Goal: Information Seeking & Learning: Learn about a topic

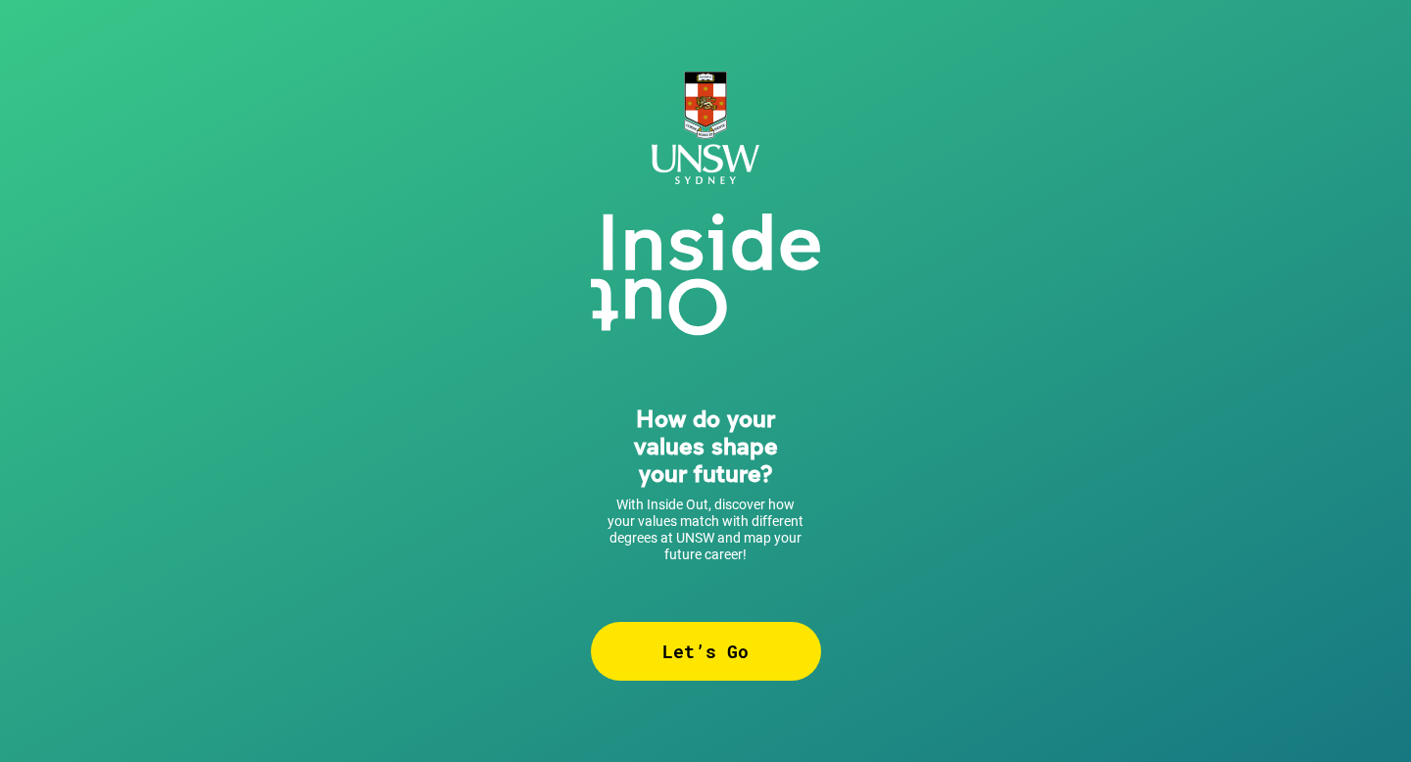
click at [651, 647] on div "Let’s Go" at bounding box center [706, 651] width 230 height 59
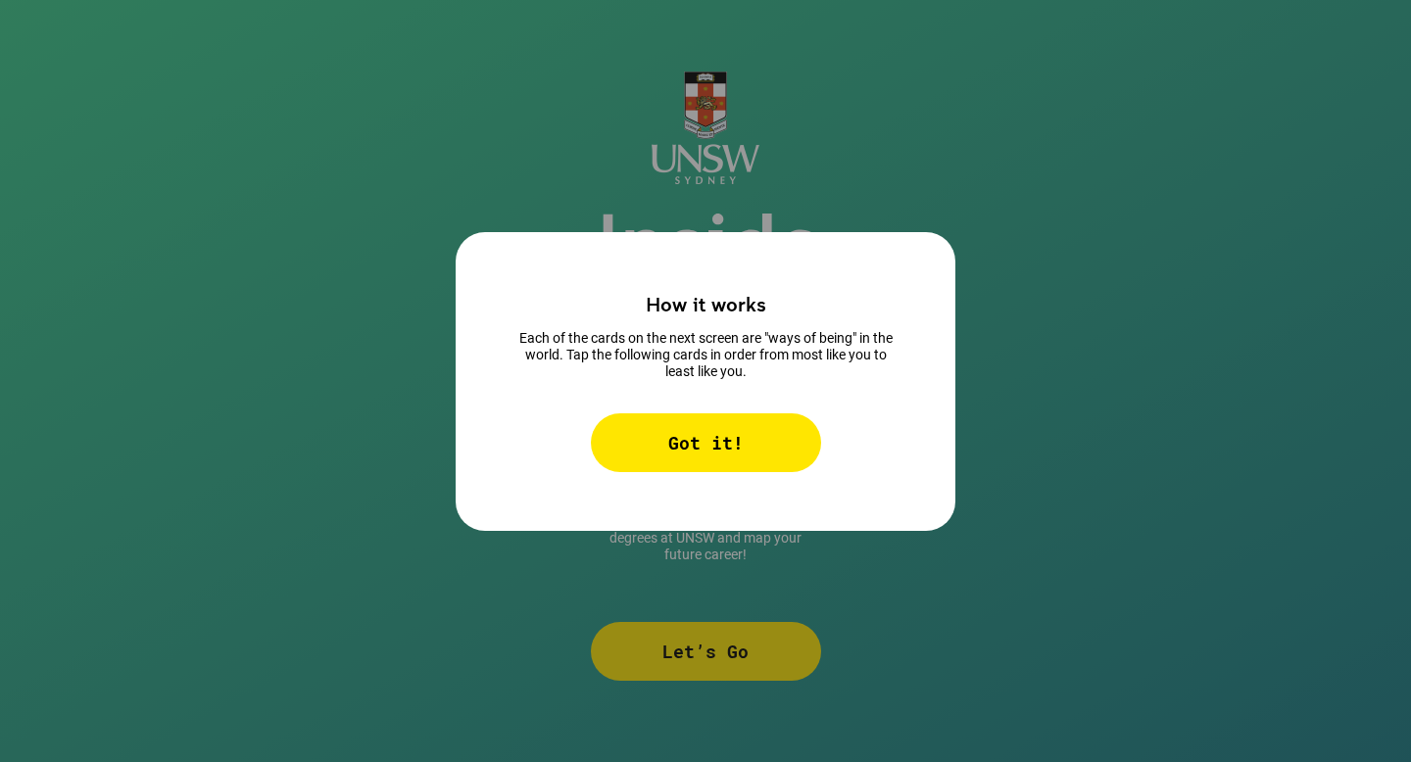
click at [716, 439] on div "Got it!" at bounding box center [706, 443] width 230 height 59
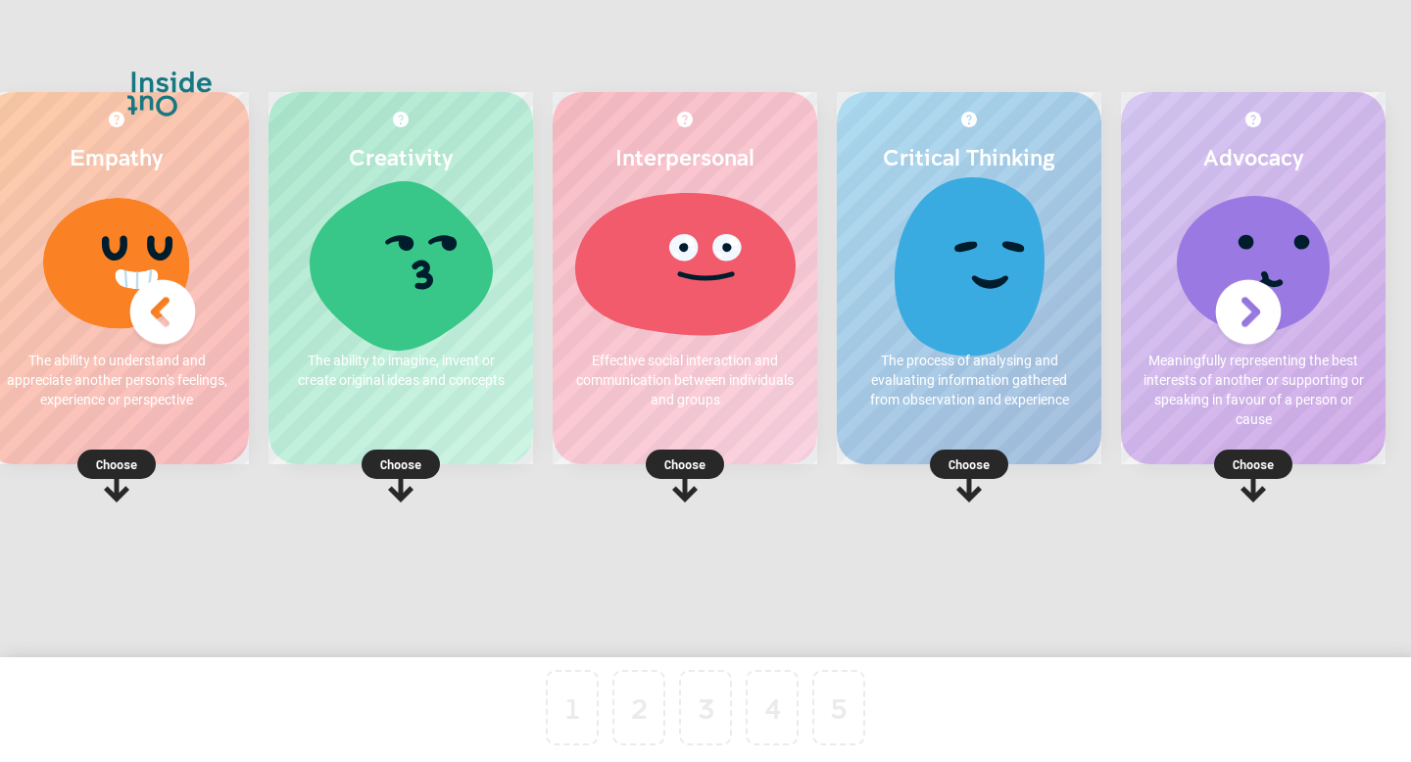
scroll to position [0, 59]
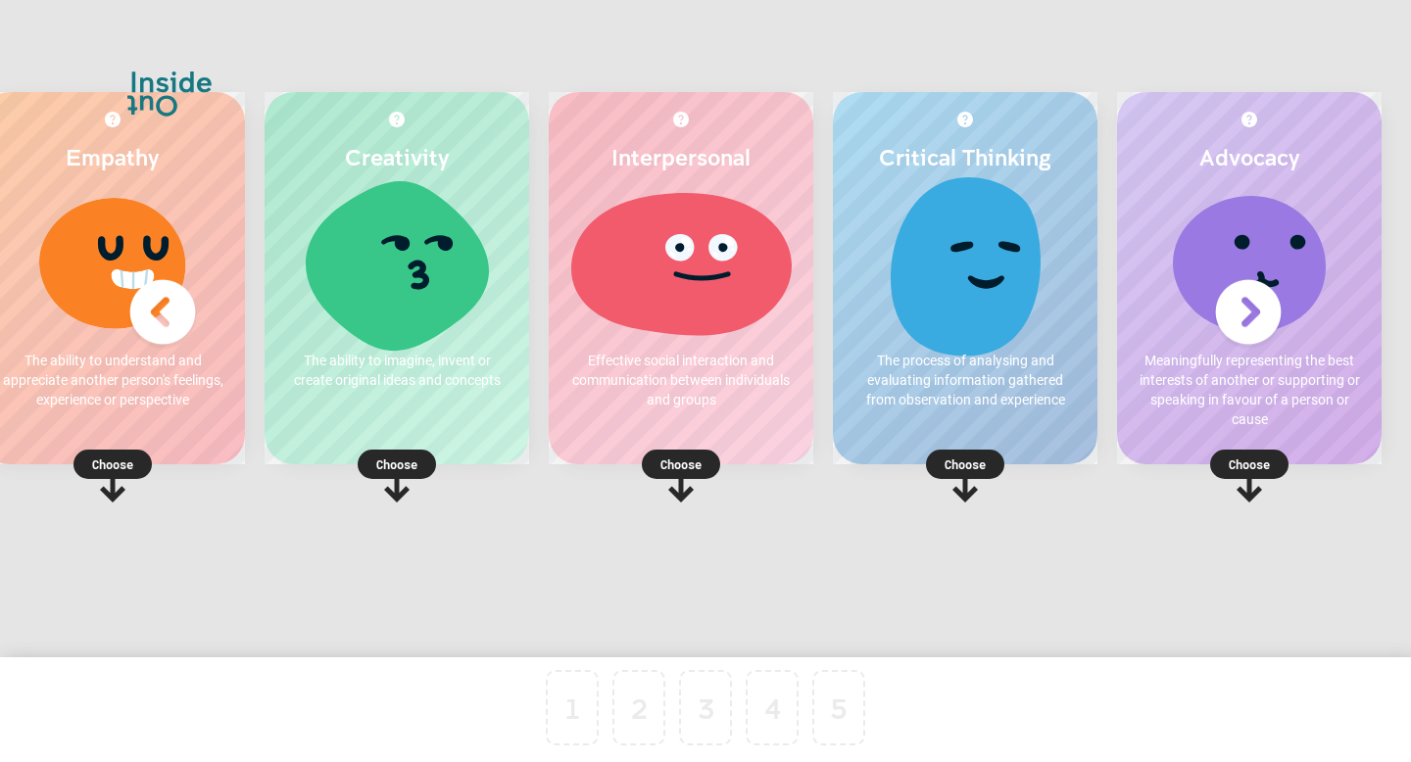
click at [908, 315] on div at bounding box center [965, 262] width 225 height 147
click at [958, 465] on p "Choose" at bounding box center [965, 465] width 265 height 20
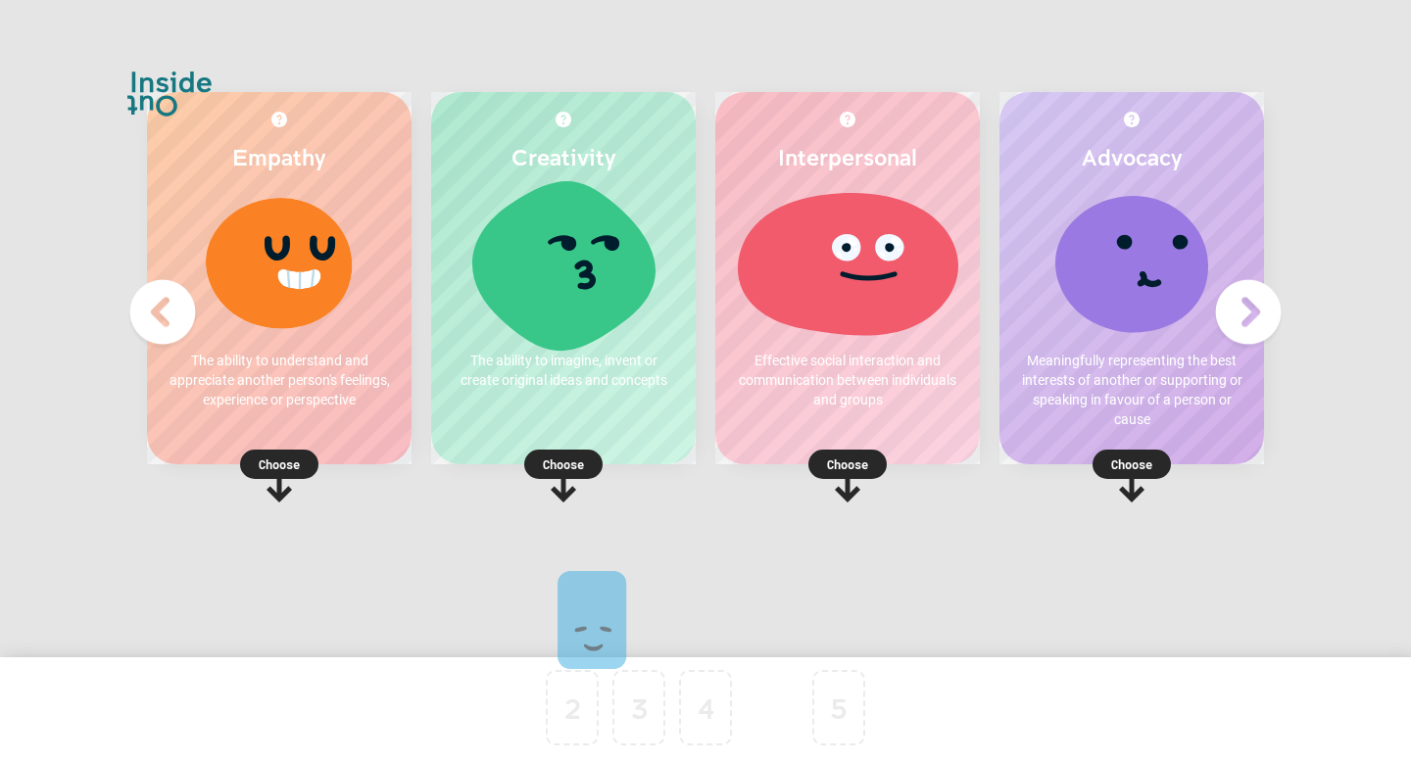
drag, startPoint x: 566, startPoint y: 710, endPoint x: 775, endPoint y: 114, distance: 631.4
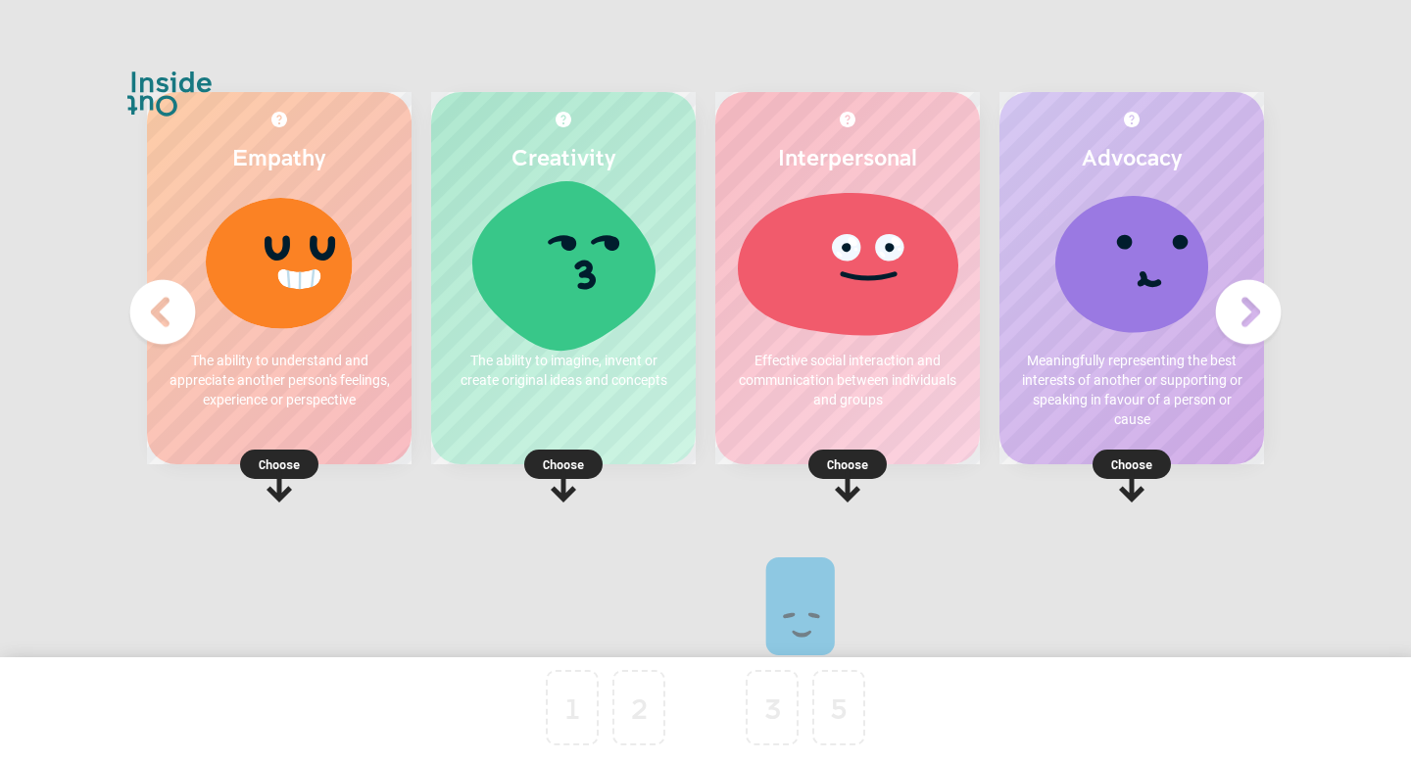
drag, startPoint x: 759, startPoint y: 704, endPoint x: 603, endPoint y: -36, distance: 756.2
drag, startPoint x: 647, startPoint y: 704, endPoint x: 778, endPoint y: 698, distance: 131.5
click at [288, 462] on p "Choose" at bounding box center [279, 465] width 265 height 20
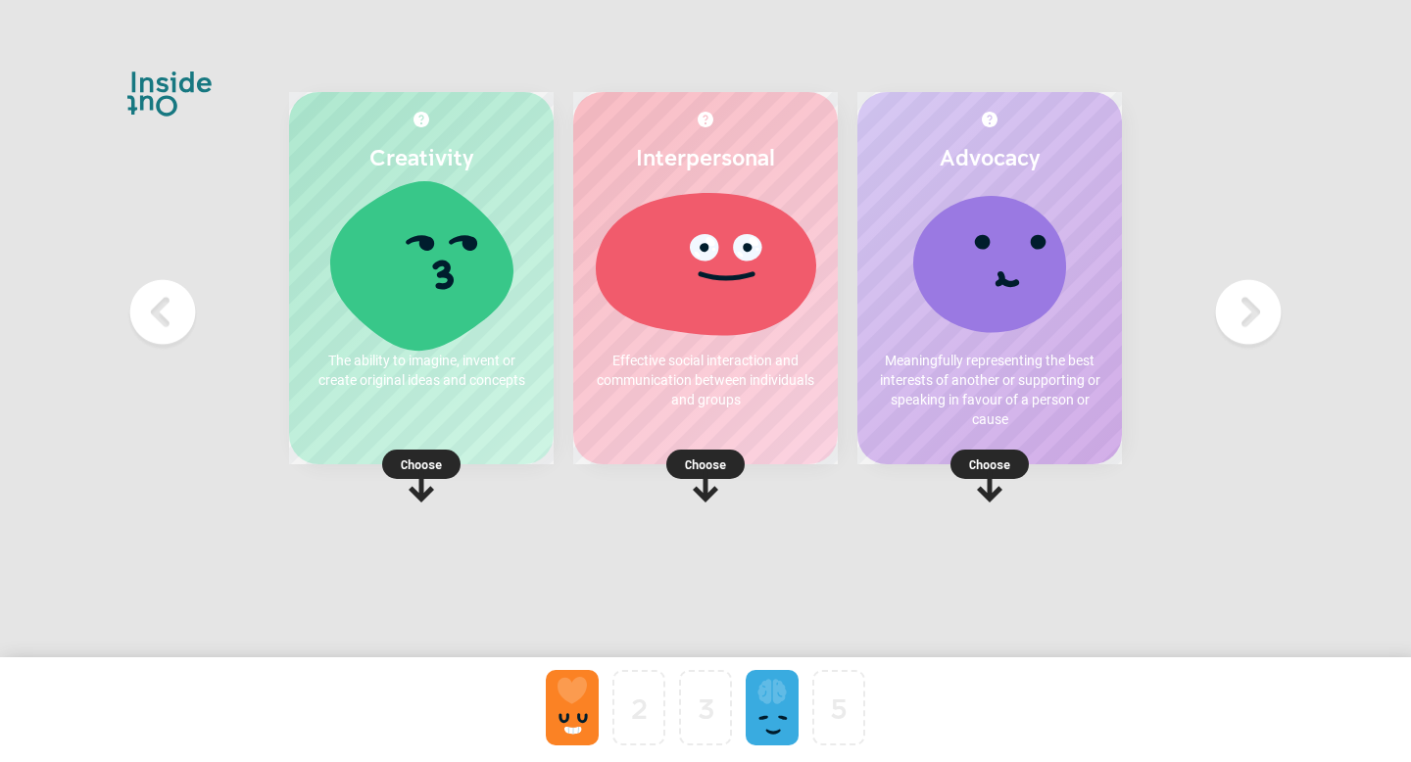
drag, startPoint x: 447, startPoint y: 370, endPoint x: 384, endPoint y: 476, distance: 123.0
click at [383, 465] on div "Creativity The ability to imagine, invent or create original ideas and concepts…" at bounding box center [421, 278] width 265 height 372
click at [416, 462] on p "Choose" at bounding box center [421, 465] width 265 height 20
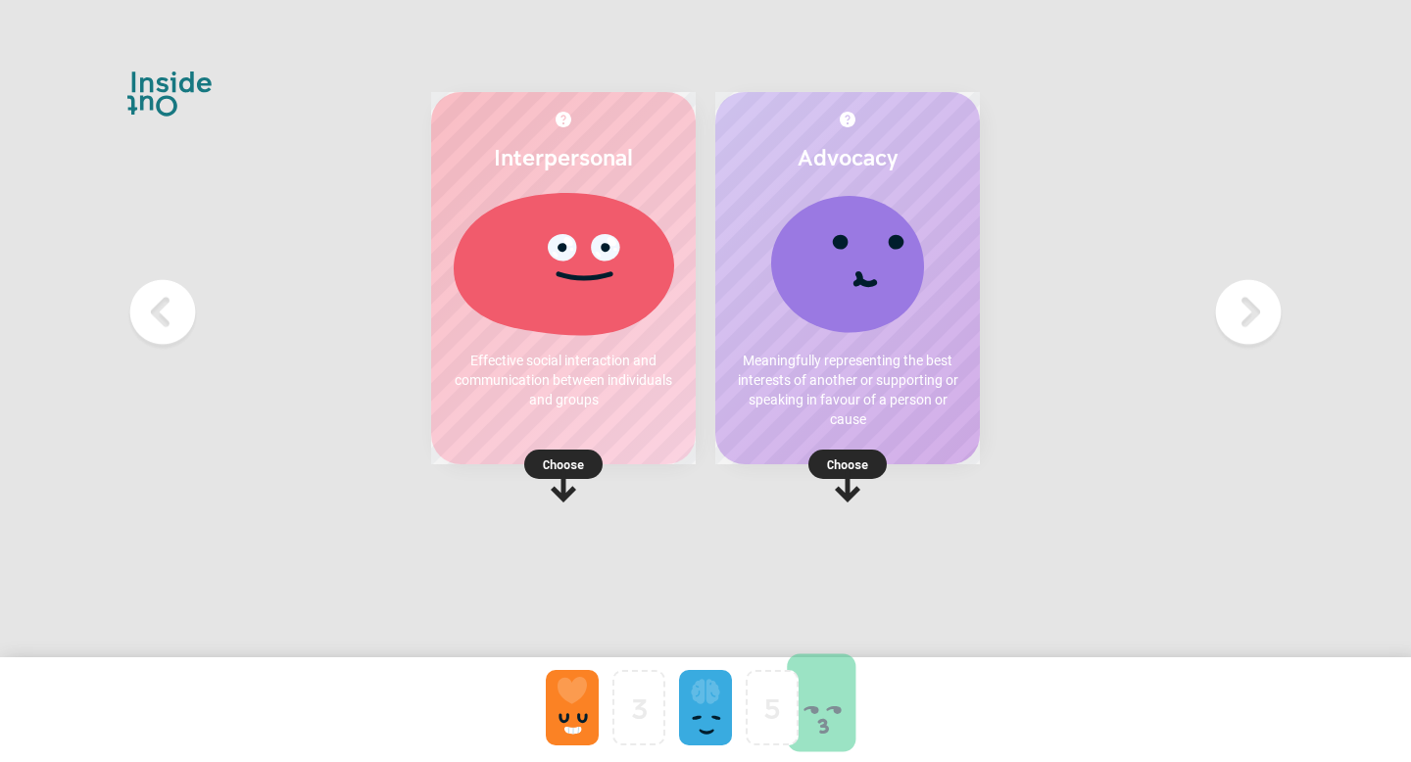
drag, startPoint x: 638, startPoint y: 711, endPoint x: 853, endPoint y: 706, distance: 214.7
click at [572, 467] on p "Choose" at bounding box center [563, 465] width 265 height 20
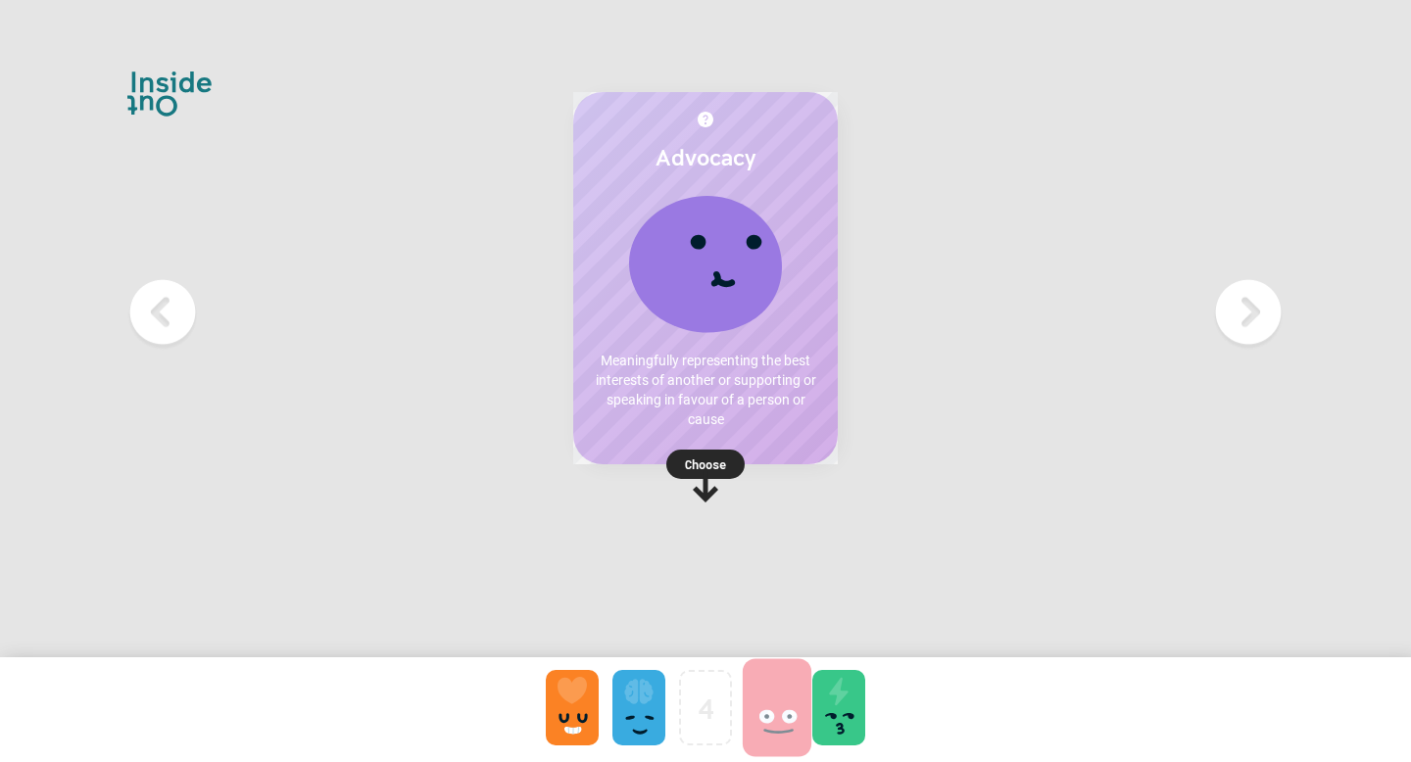
drag, startPoint x: 646, startPoint y: 725, endPoint x: 782, endPoint y: 727, distance: 136.2
click at [709, 373] on p "Meaningfully representing the best interests of another or supporting or speaki…" at bounding box center [705, 390] width 225 height 78
click at [713, 446] on div "Advocacy Meaningfully representing the best interests of another or supporting …" at bounding box center [705, 278] width 265 height 372
click at [713, 465] on p "Choose" at bounding box center [705, 465] width 265 height 20
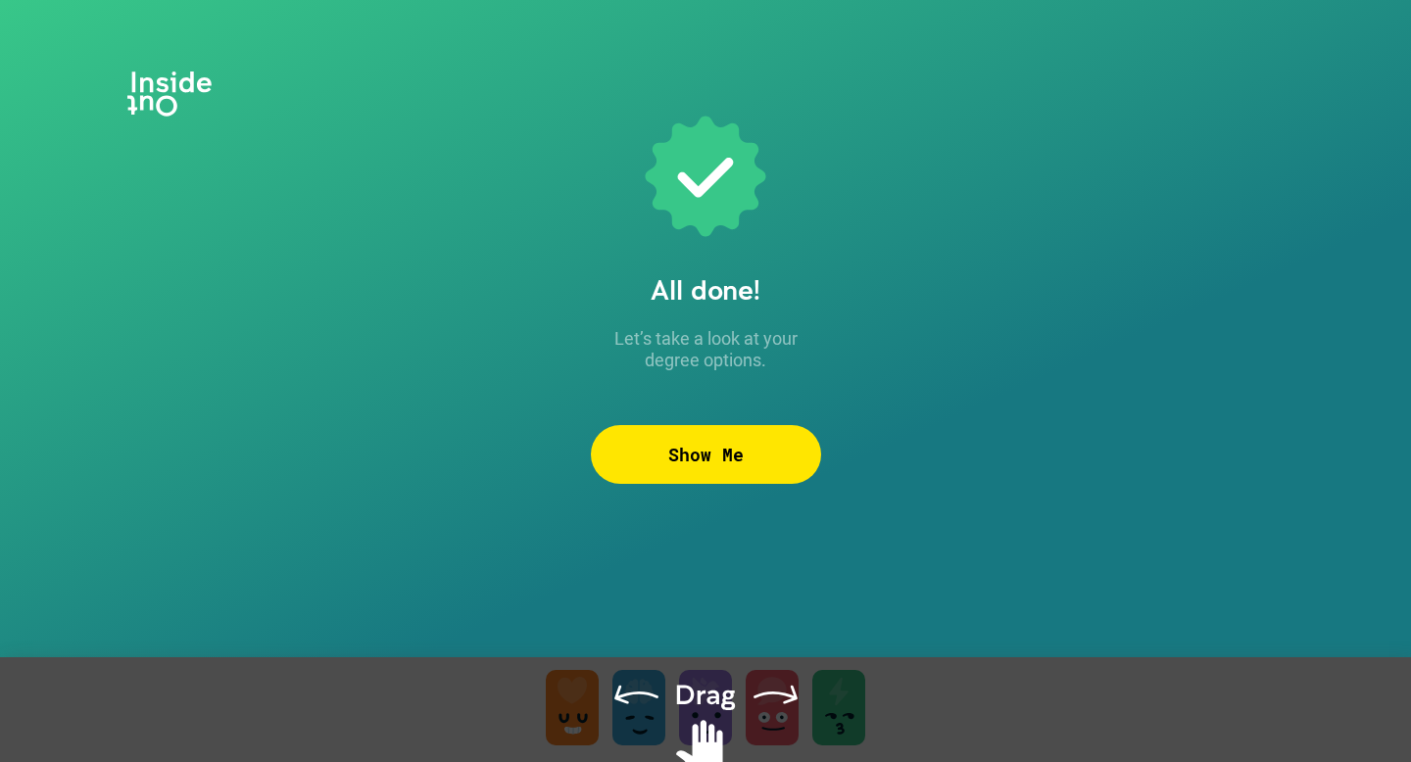
drag, startPoint x: 706, startPoint y: 703, endPoint x: 774, endPoint y: 707, distance: 68.7
click at [774, 707] on div at bounding box center [705, 735] width 1411 height 154
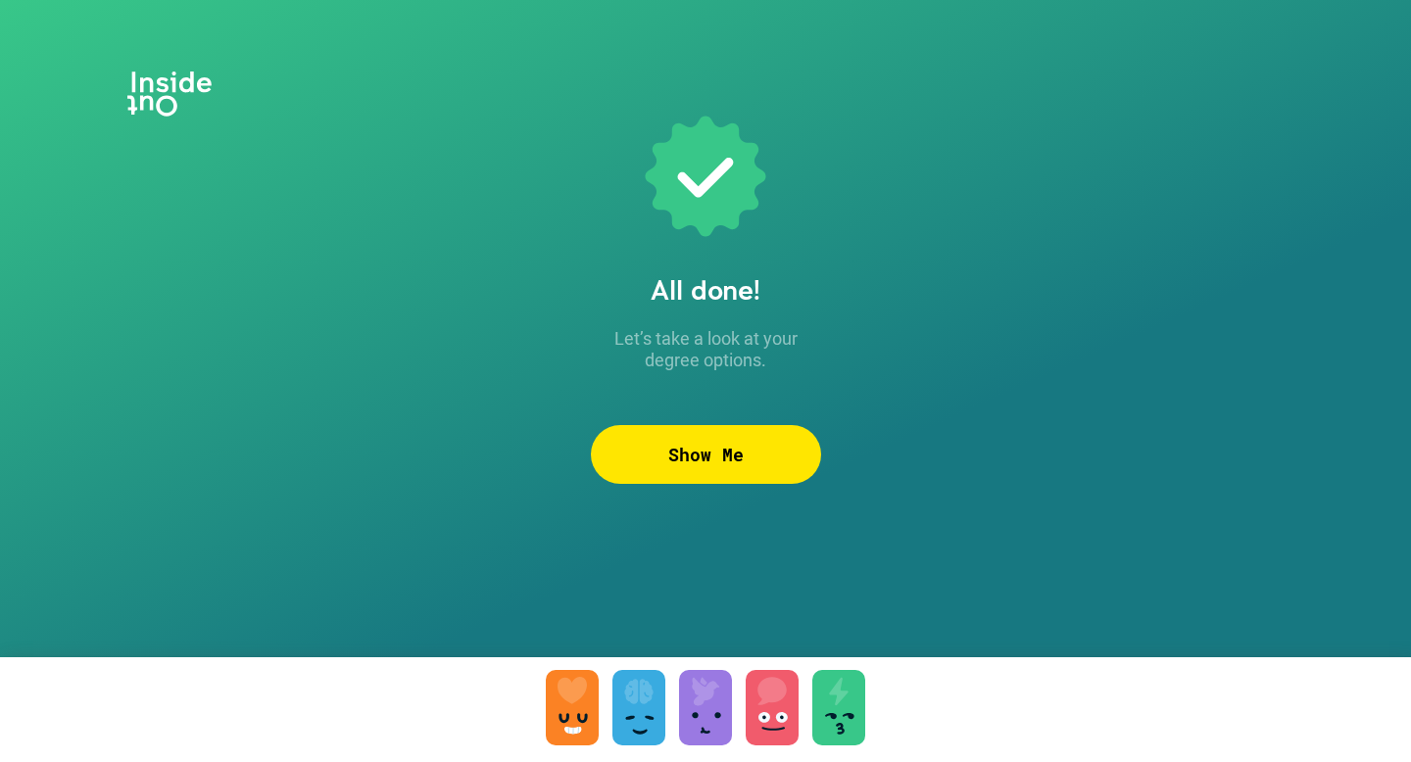
click at [726, 475] on div "Show Me" at bounding box center [706, 454] width 230 height 59
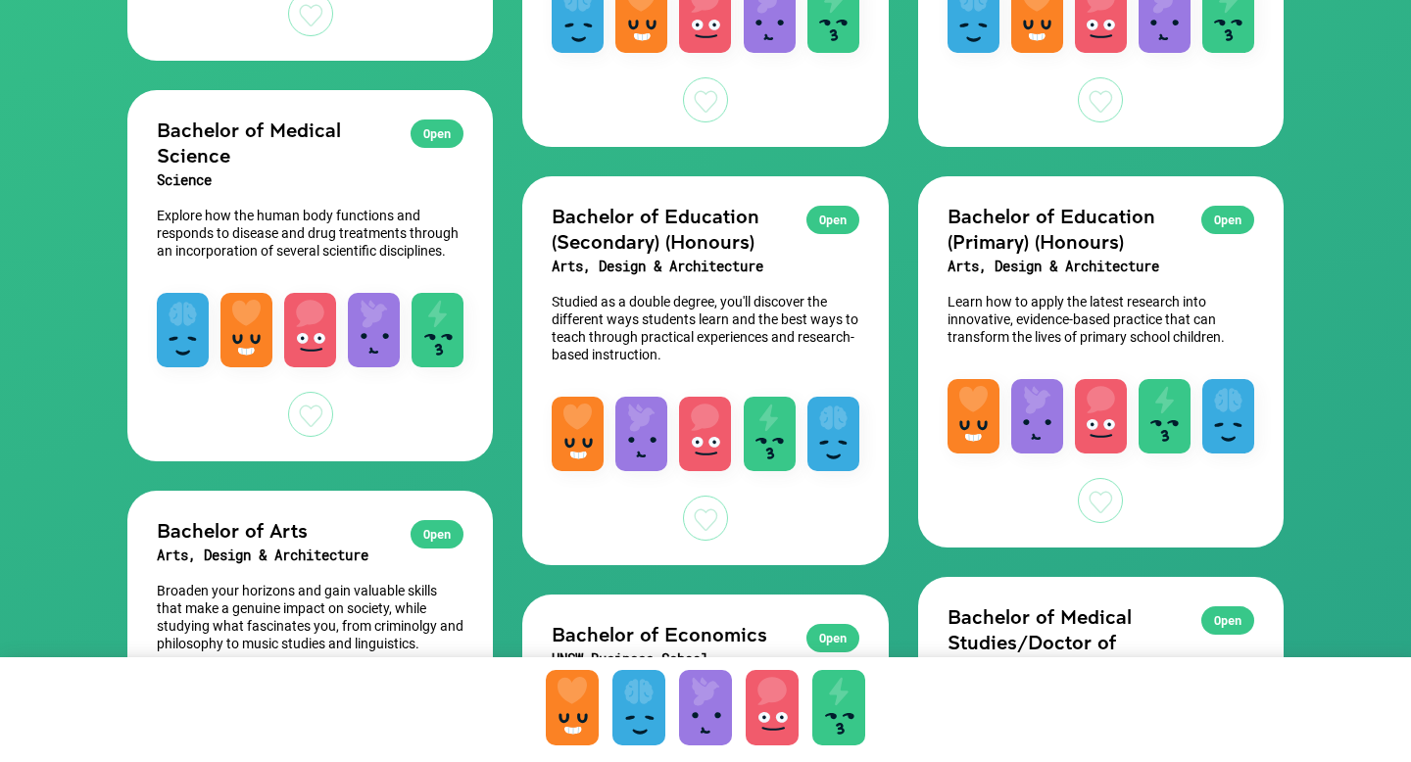
scroll to position [588, 0]
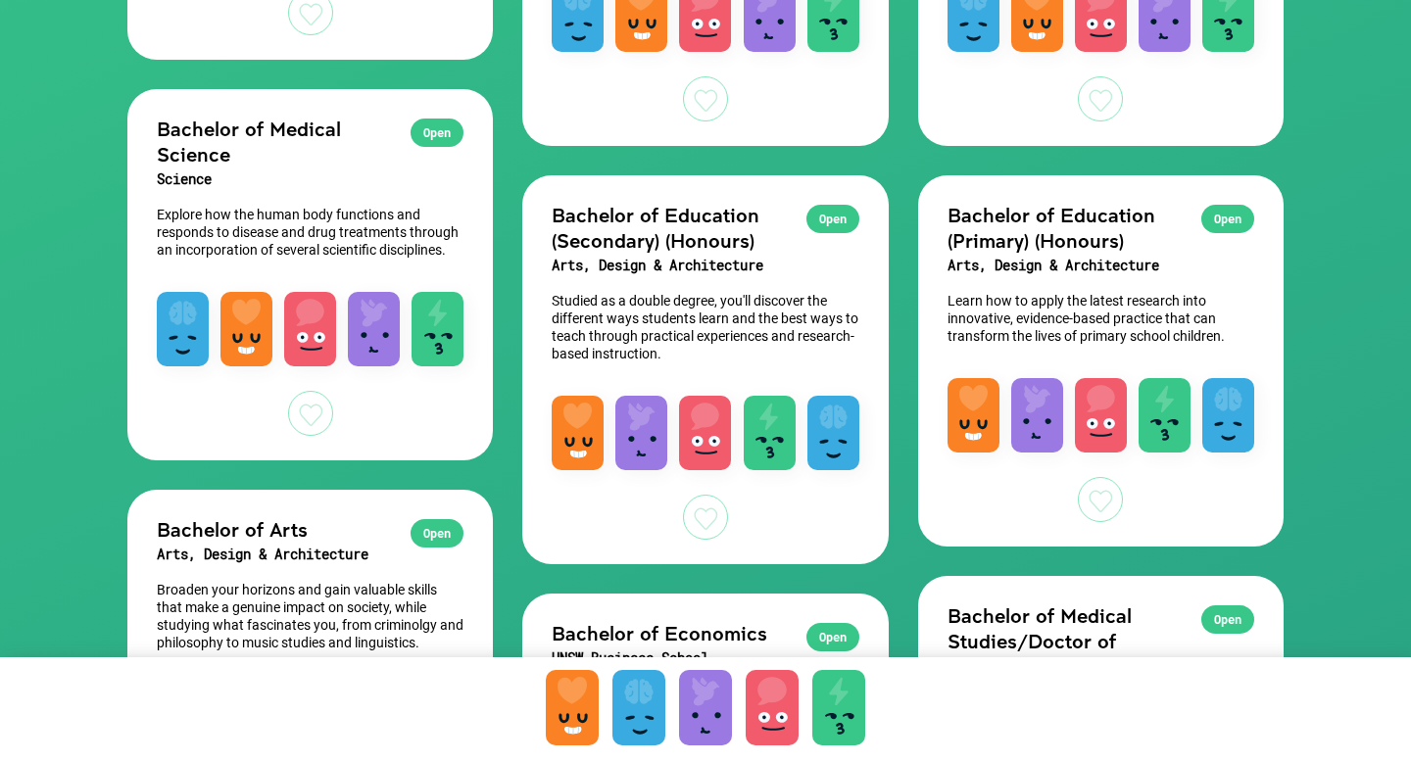
click at [428, 142] on div "Open" at bounding box center [437, 133] width 53 height 28
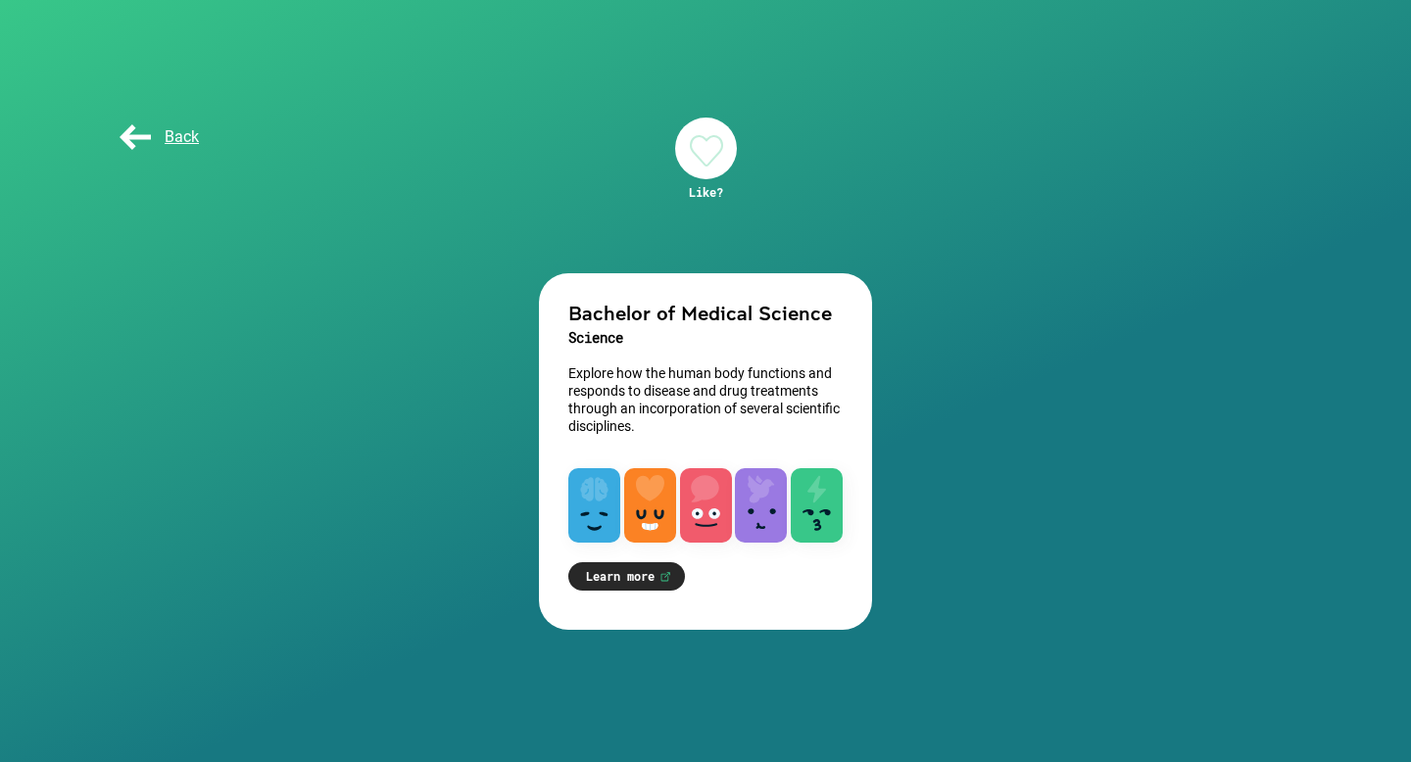
click at [615, 574] on link "Learn more" at bounding box center [626, 577] width 117 height 28
click at [145, 134] on span "Back" at bounding box center [157, 136] width 83 height 19
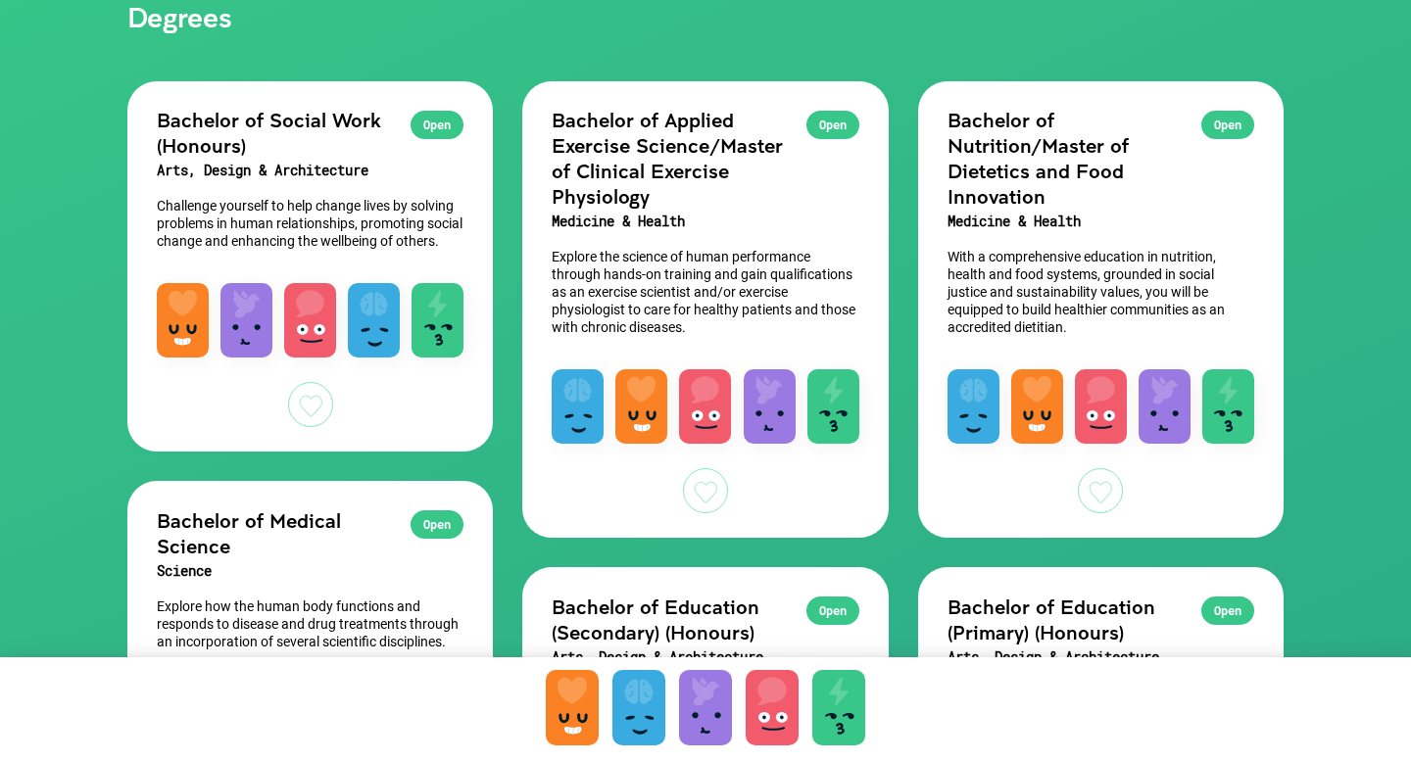
scroll to position [185, 0]
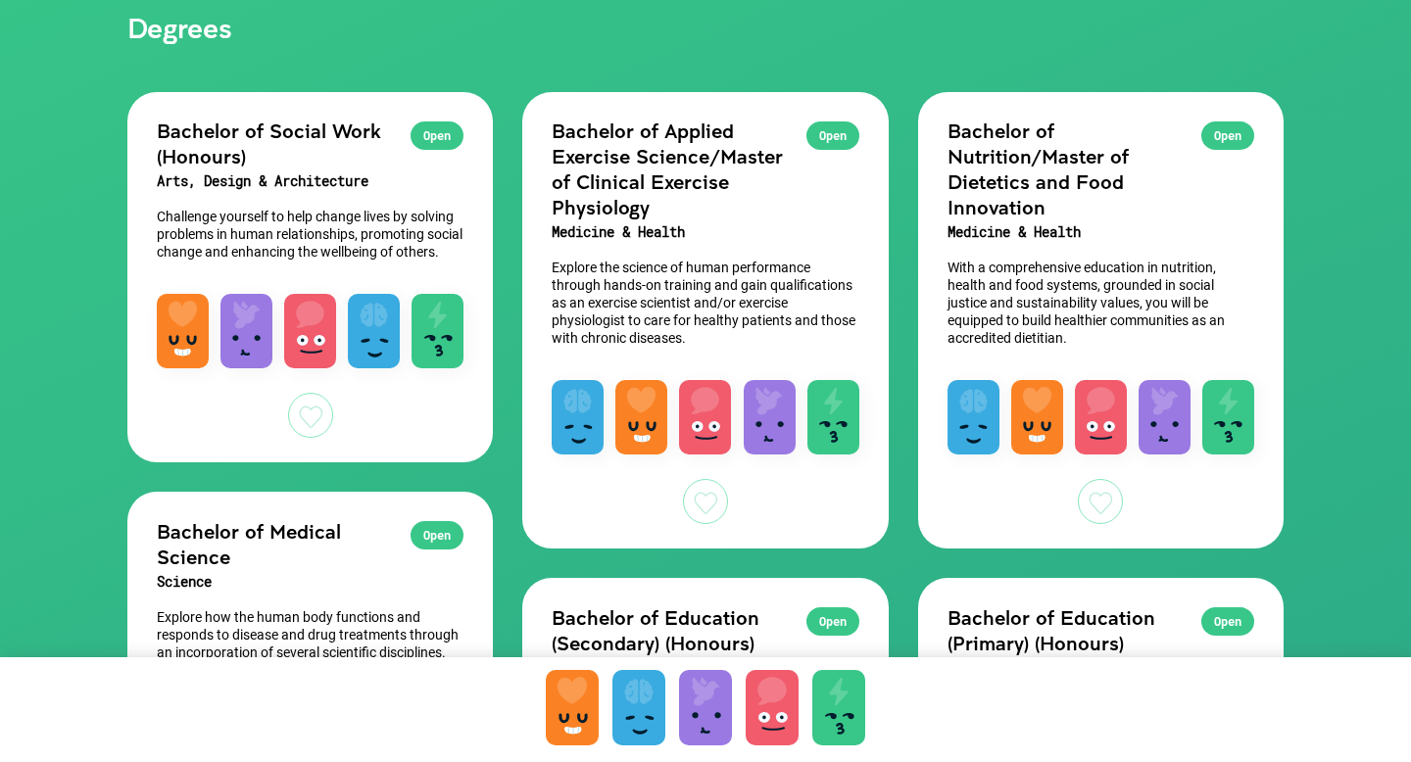
click at [1212, 132] on div "Open" at bounding box center [1228, 136] width 53 height 28
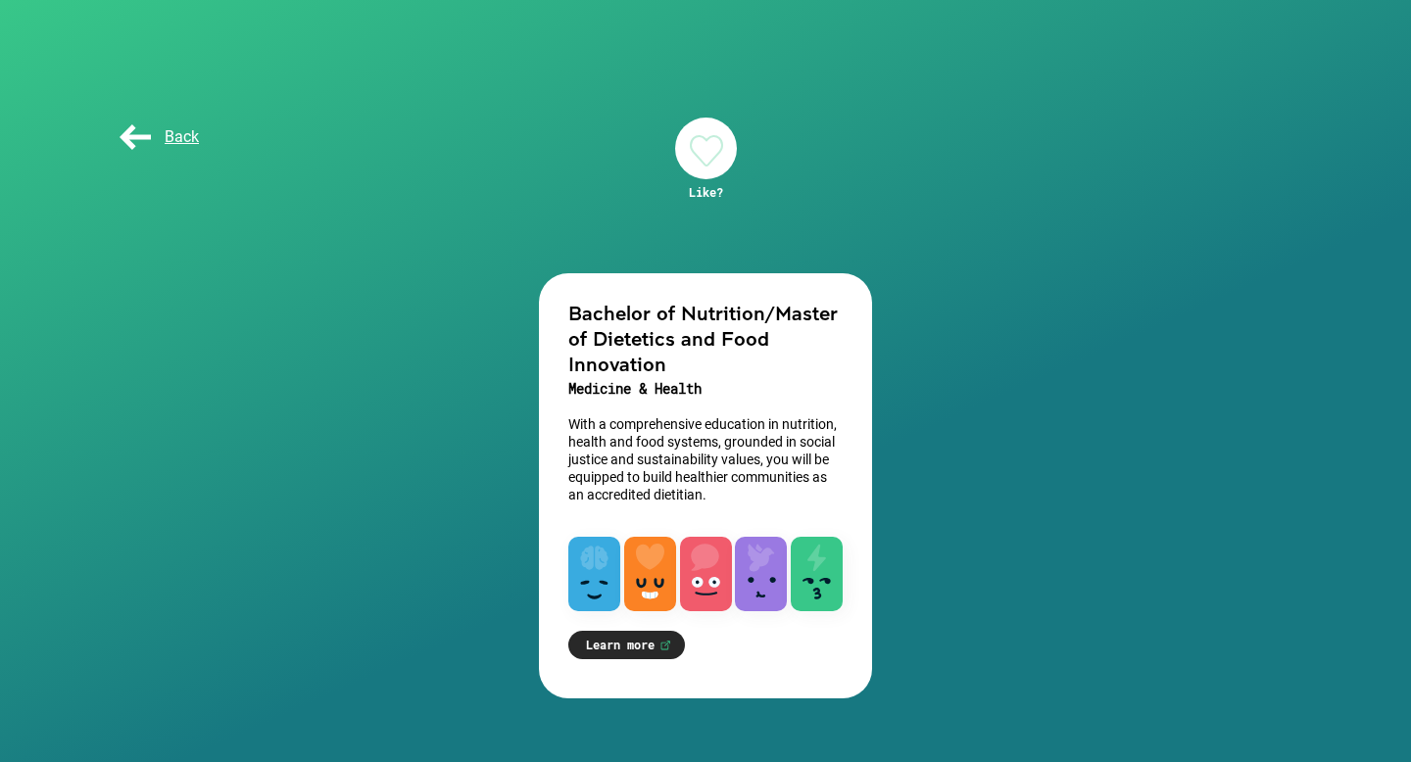
click at [615, 636] on link "Learn more" at bounding box center [626, 645] width 117 height 28
click at [131, 131] on span "Back" at bounding box center [157, 136] width 83 height 19
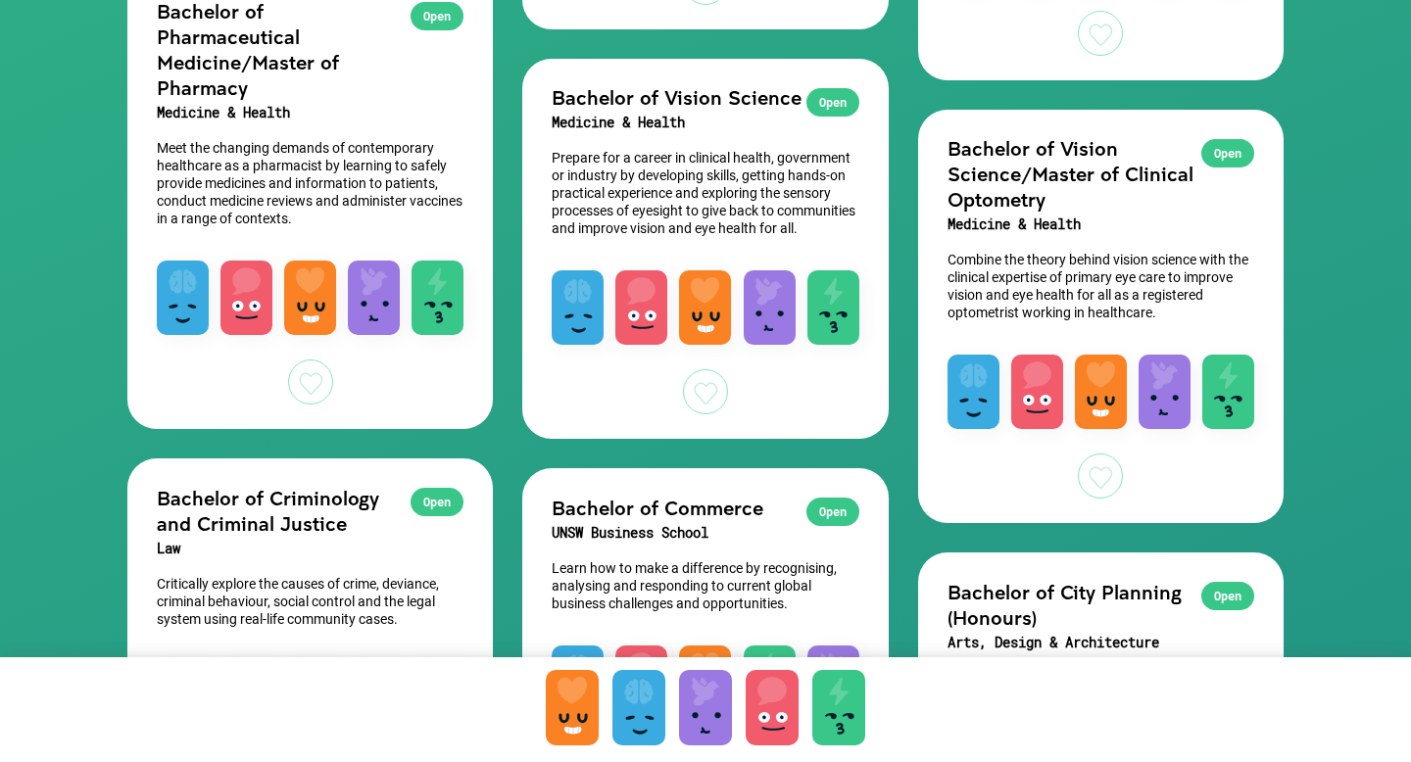
scroll to position [1497, 0]
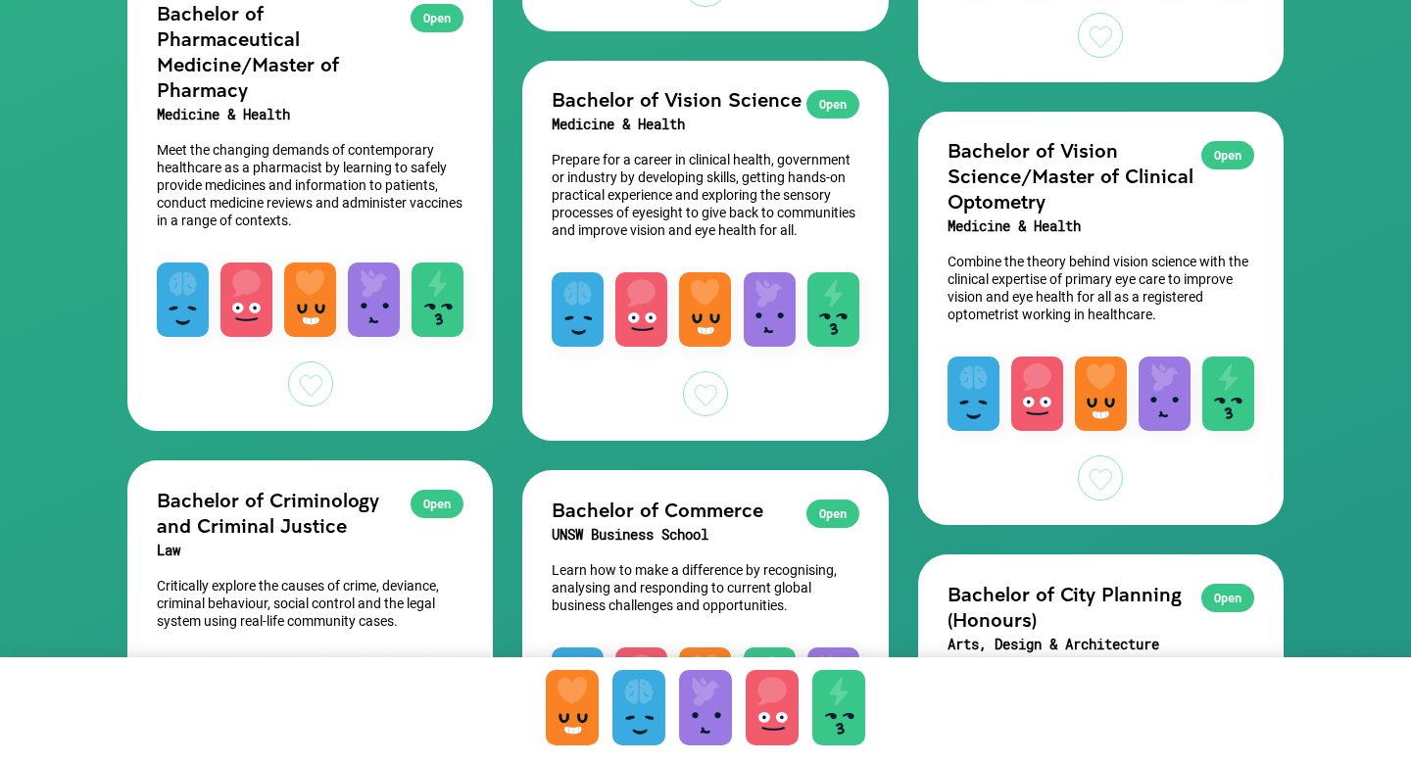
click at [829, 734] on div at bounding box center [838, 707] width 53 height 75
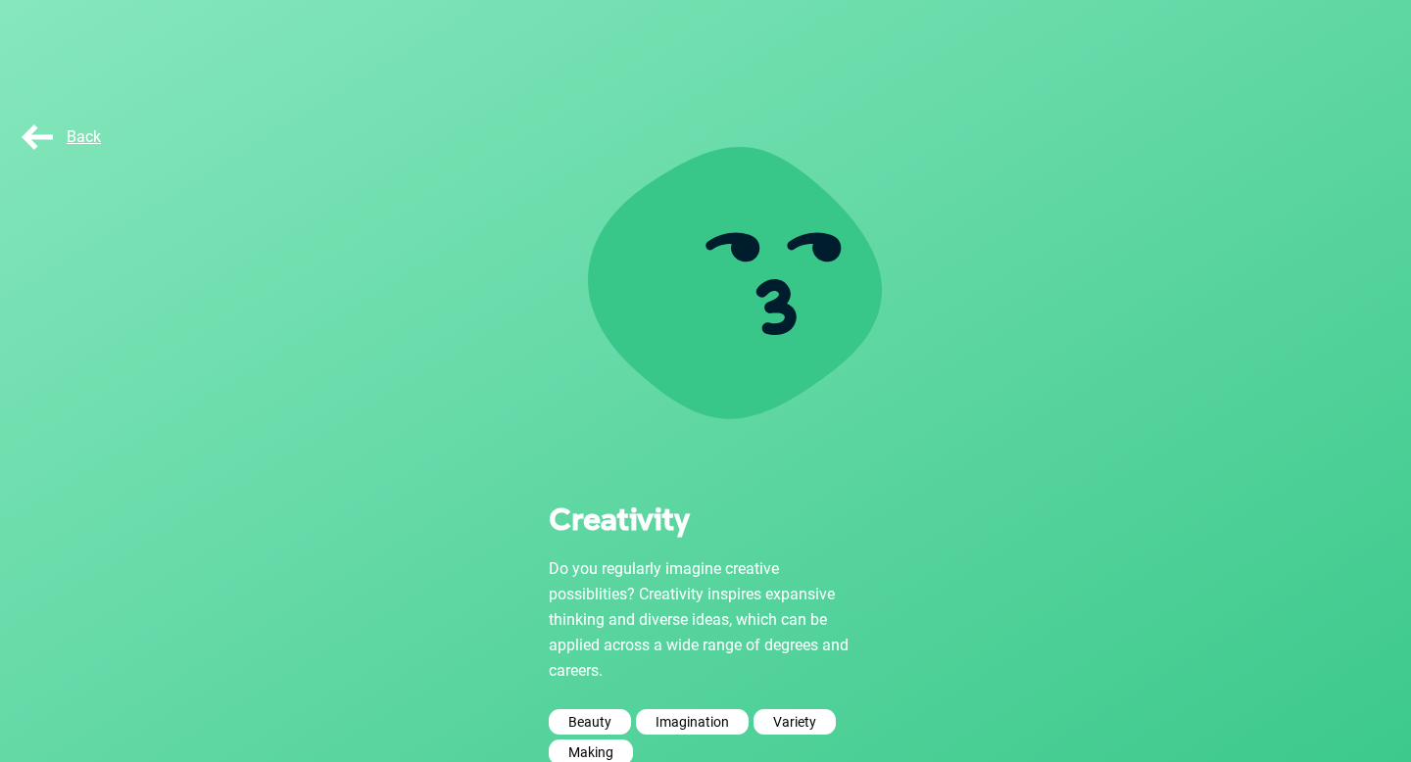
click at [35, 118] on div "Back" at bounding box center [67, 137] width 98 height 39
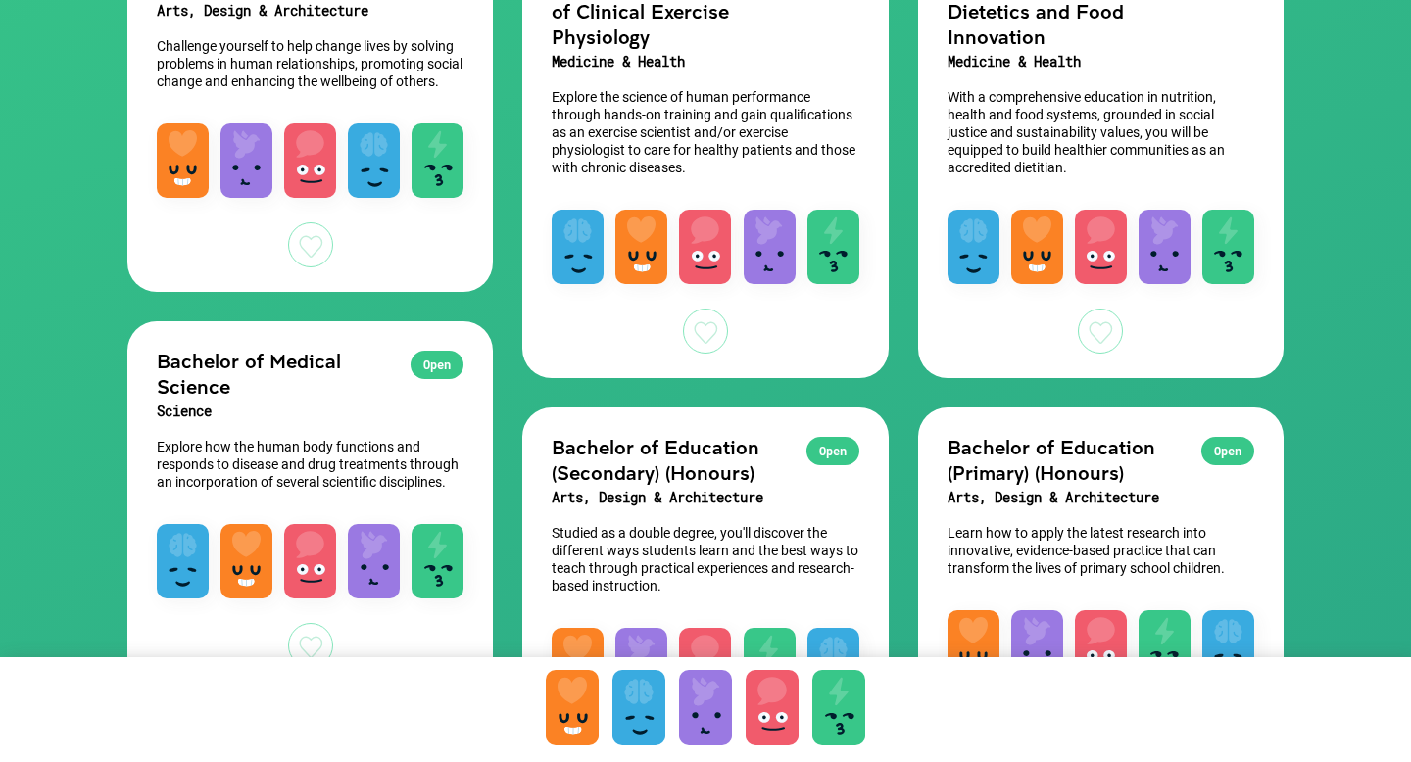
scroll to position [354, 0]
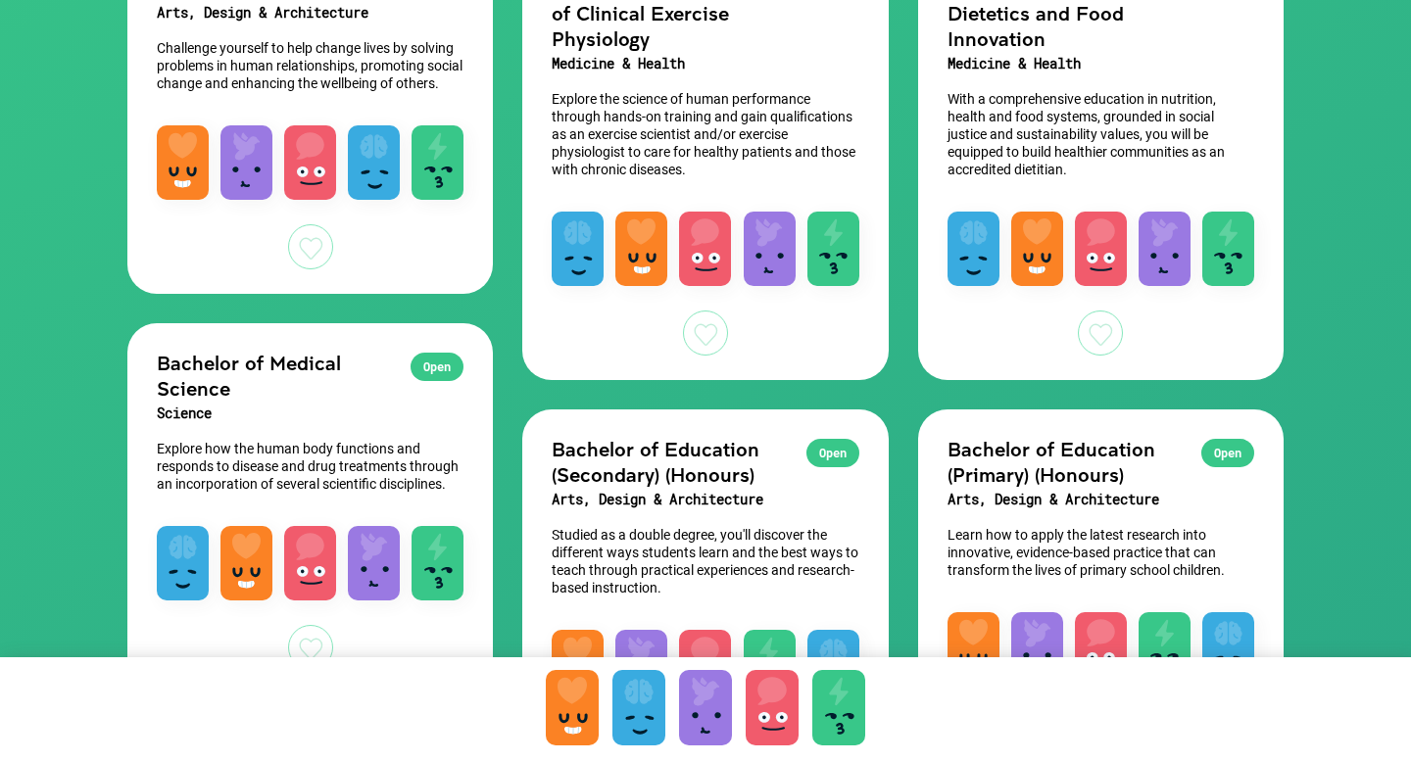
click at [423, 381] on div "Open" at bounding box center [437, 367] width 53 height 28
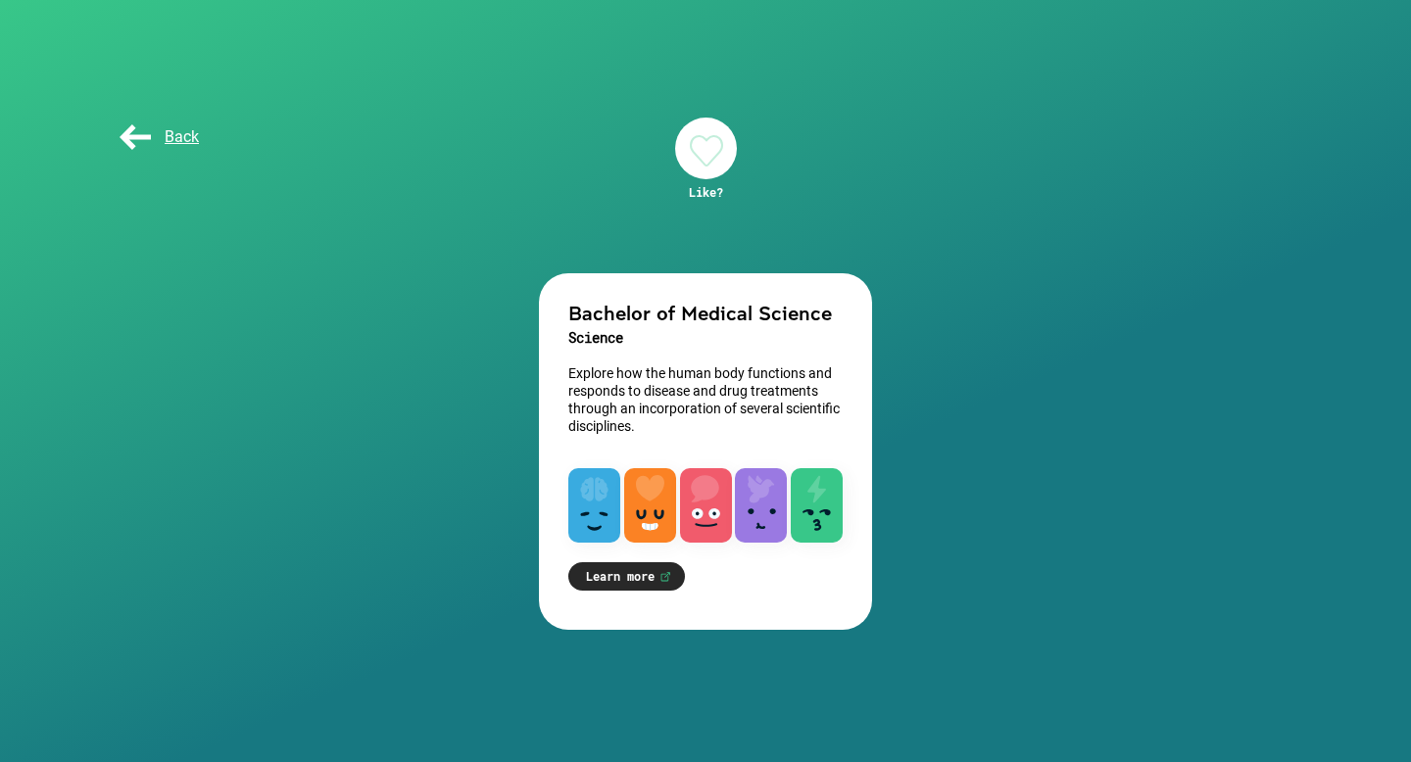
click at [649, 578] on link "Learn more" at bounding box center [626, 577] width 117 height 28
click at [623, 567] on link "Learn more" at bounding box center [626, 577] width 117 height 28
click at [141, 144] on span "Back" at bounding box center [157, 136] width 83 height 19
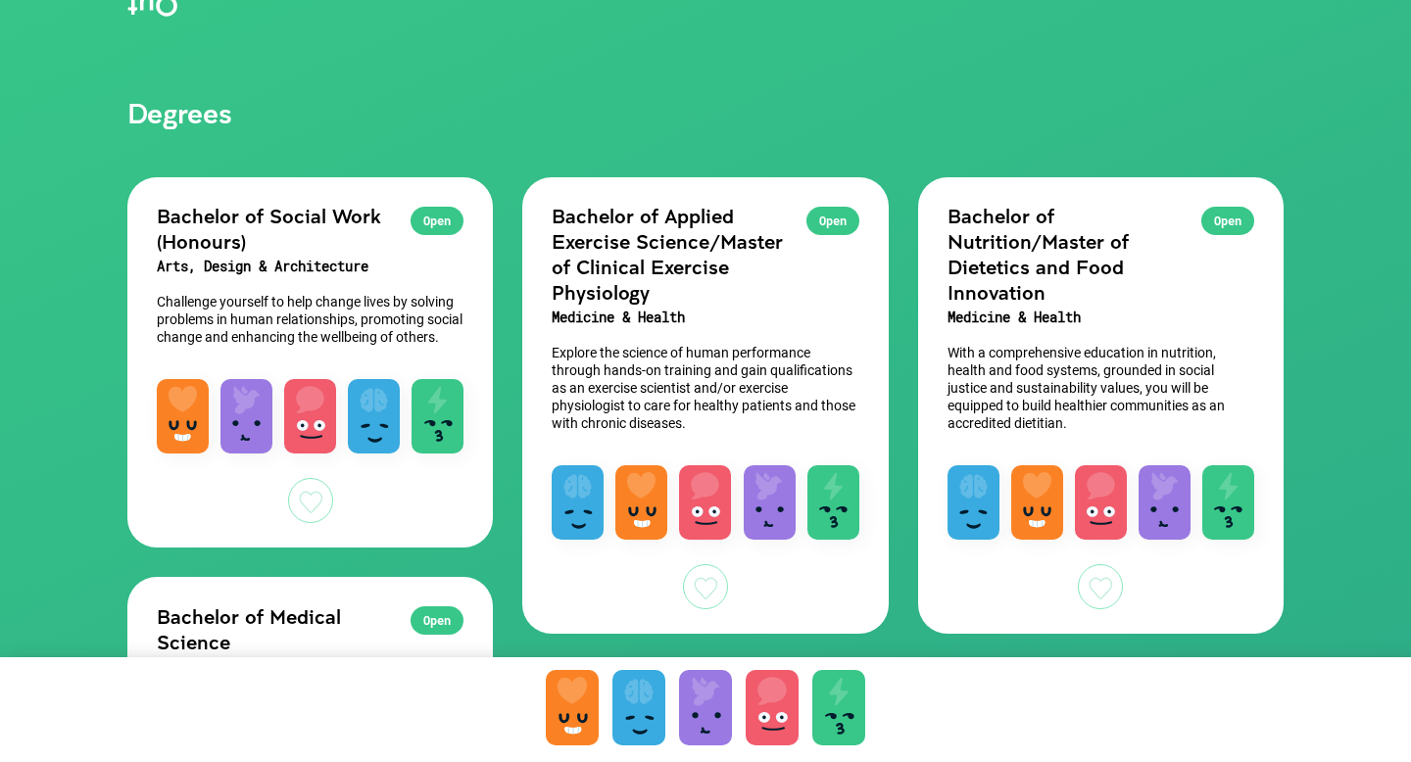
scroll to position [99, 0]
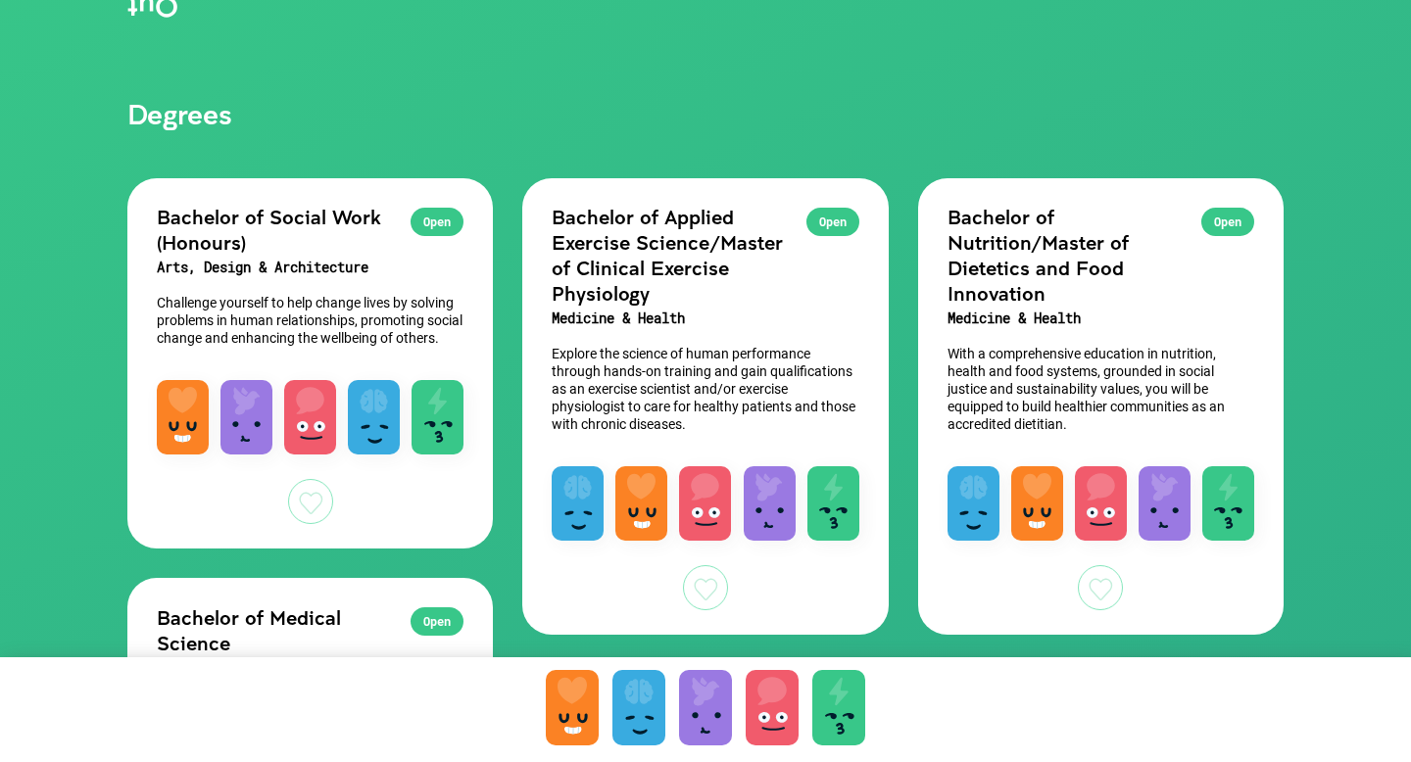
click at [1220, 219] on div "Open" at bounding box center [1228, 222] width 53 height 28
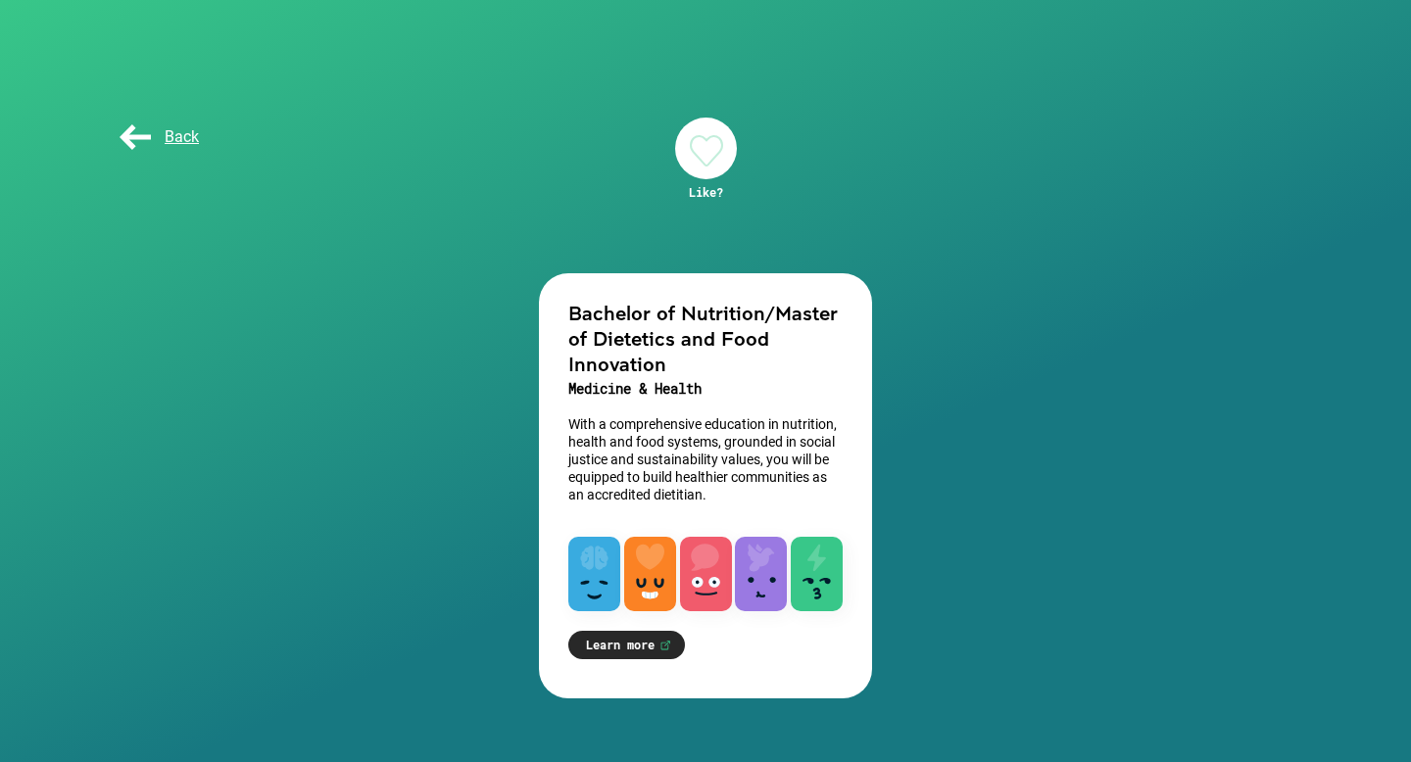
click at [645, 644] on link "Learn more" at bounding box center [626, 645] width 117 height 28
click at [134, 155] on div "Back" at bounding box center [165, 137] width 98 height 39
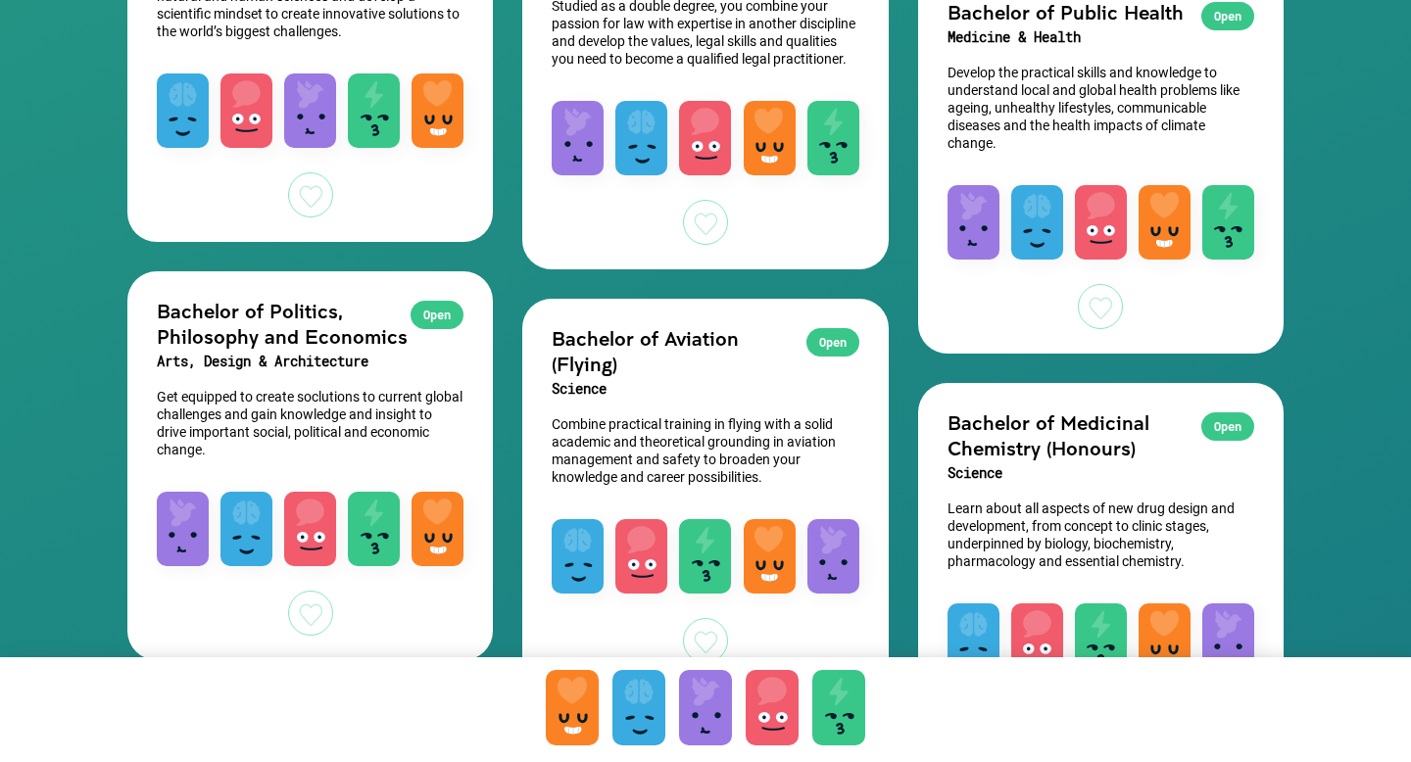
scroll to position [2893, 0]
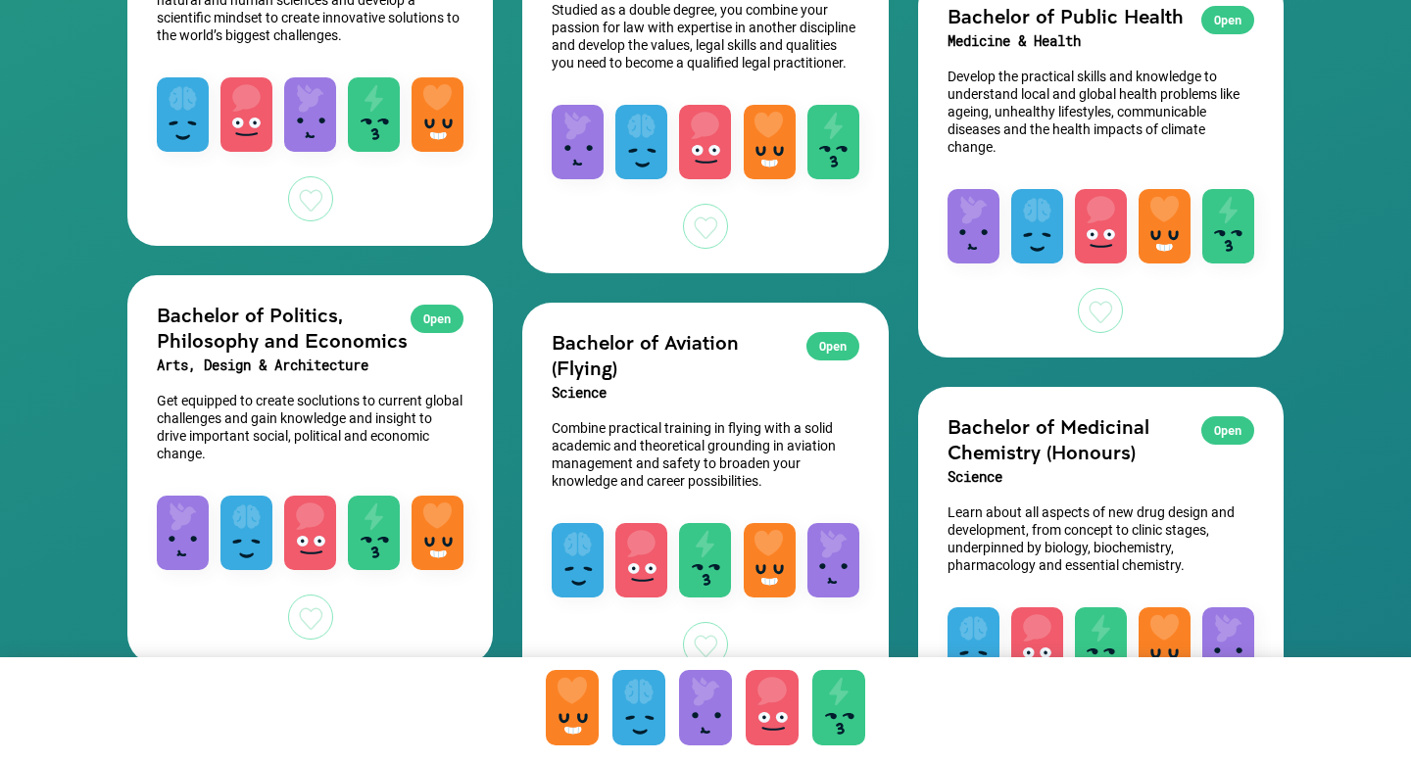
click at [1224, 8] on div "Open" at bounding box center [1228, 20] width 53 height 28
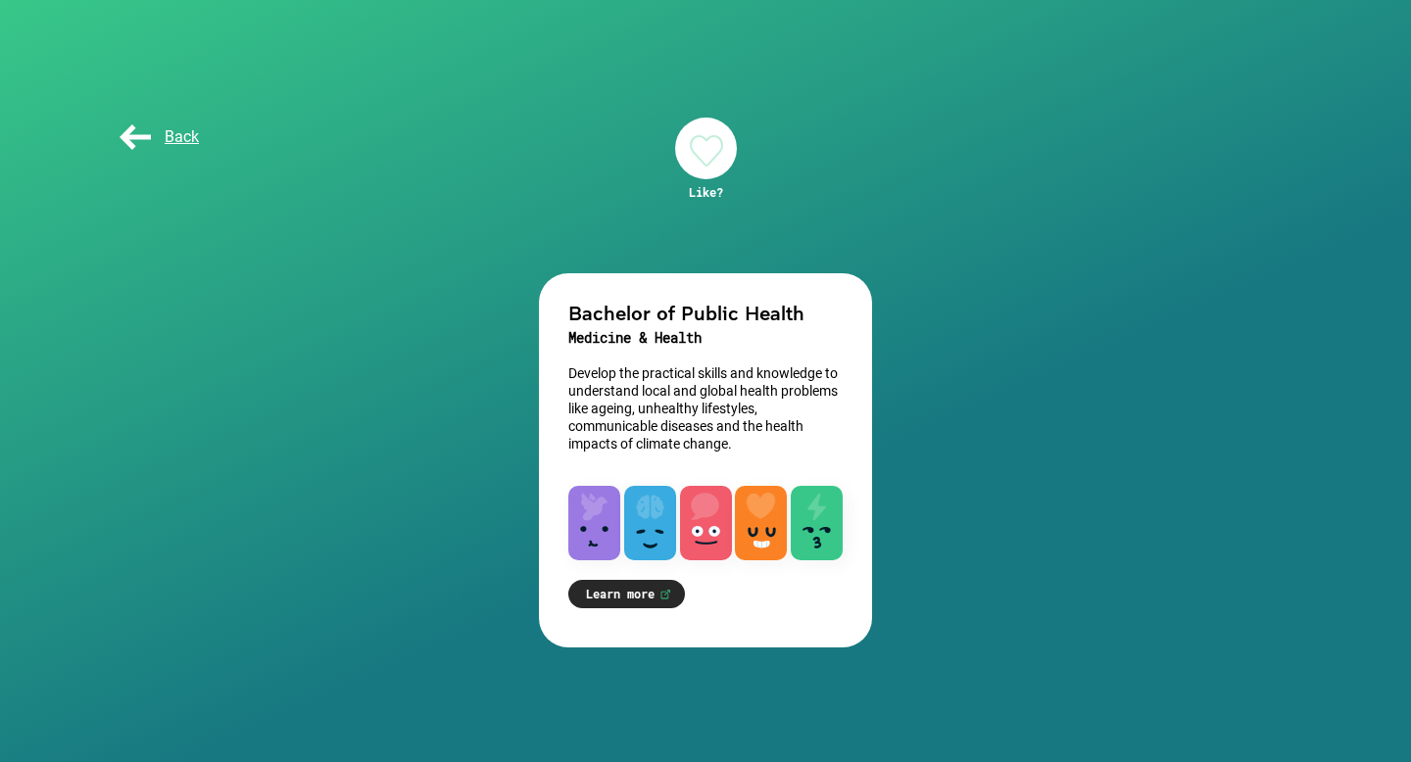
click at [617, 596] on link "Learn more" at bounding box center [626, 594] width 117 height 28
